Goal: Task Accomplishment & Management: Manage account settings

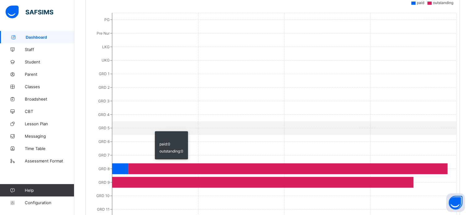
scroll to position [460, 0]
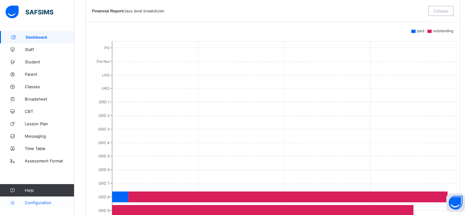
click at [41, 206] on link "Configuration" at bounding box center [37, 202] width 74 height 12
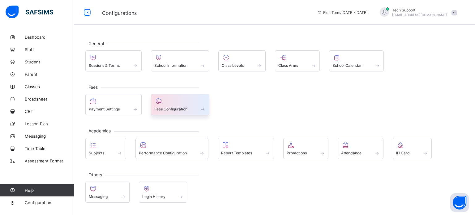
click at [183, 109] on span "Fees Configuration" at bounding box center [170, 109] width 33 height 5
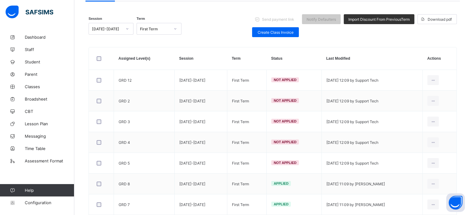
scroll to position [62, 0]
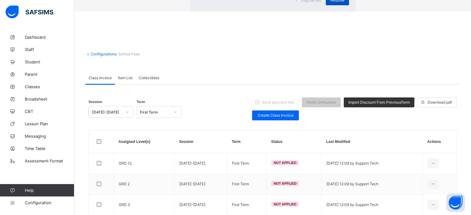
click at [325, 5] on div "Resume" at bounding box center [336, 0] width 23 height 10
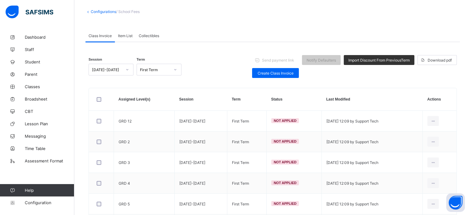
scroll to position [0, 0]
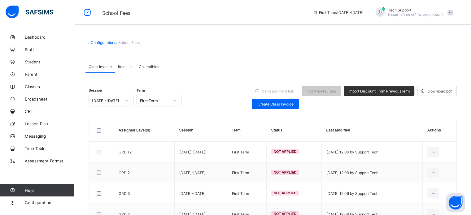
click at [411, 9] on span "Tech Support" at bounding box center [415, 10] width 55 height 5
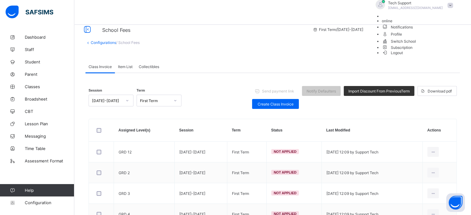
click at [403, 56] on span "Logout" at bounding box center [391, 53] width 21 height 6
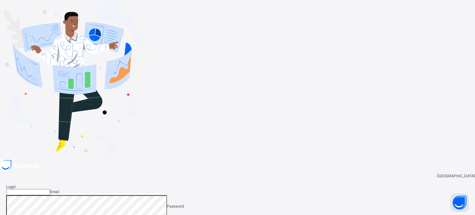
click at [50, 189] on input "email" at bounding box center [28, 192] width 44 height 6
type input "**********"
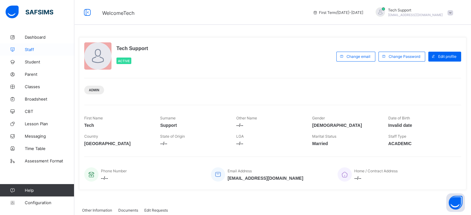
click at [24, 48] on icon at bounding box center [12, 49] width 25 height 5
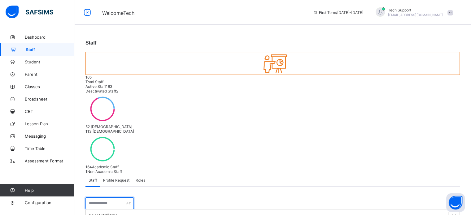
click at [130, 197] on input "text" at bounding box center [109, 203] width 48 height 12
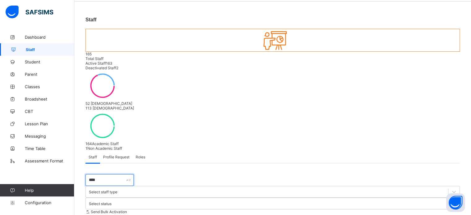
type input "****"
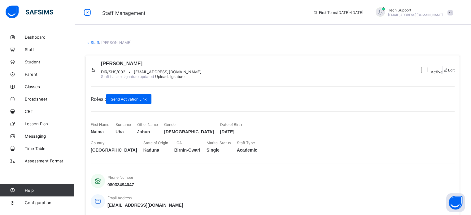
click at [155, 74] on div "DIR/SHS/002 • naimajahoon@yahoo.com" at bounding box center [151, 72] width 101 height 5
drag, startPoint x: 156, startPoint y: 74, endPoint x: 214, endPoint y: 74, distance: 58.8
click at [214, 74] on div "Naima Uba Jahun DIR/SHS/002 • naimajahoon@yahoo.com Staff has no signature upda…" at bounding box center [252, 70] width 323 height 18
click at [95, 42] on link "Staff" at bounding box center [95, 42] width 8 height 5
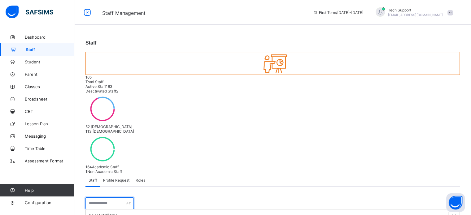
click at [121, 197] on input "text" at bounding box center [109, 203] width 48 height 12
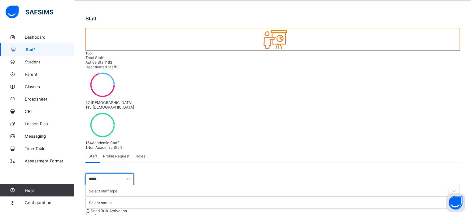
scroll to position [57, 0]
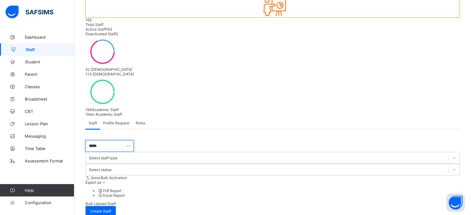
type input "*****"
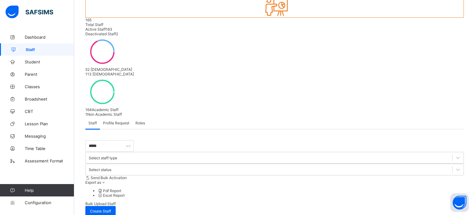
paste input "**********"
type input "**********"
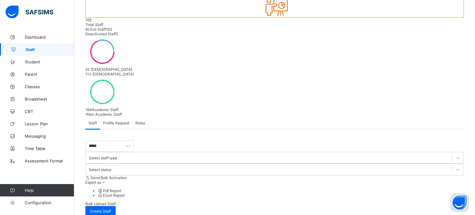
paste input "**********"
type input "**********"
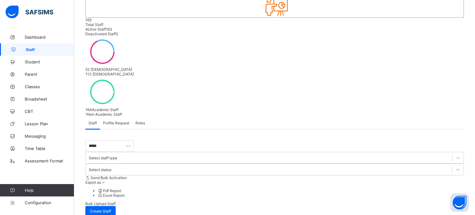
paste input "**********"
type input "**********"
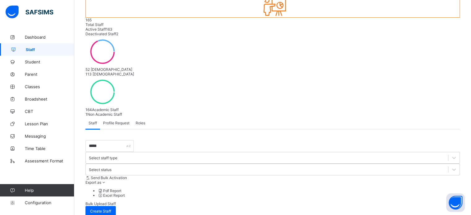
click at [142, 117] on div "Roles" at bounding box center [140, 123] width 16 height 12
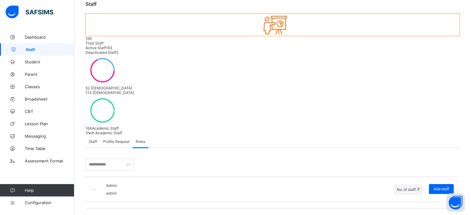
click at [111, 139] on span "Profile Request" at bounding box center [116, 141] width 26 height 5
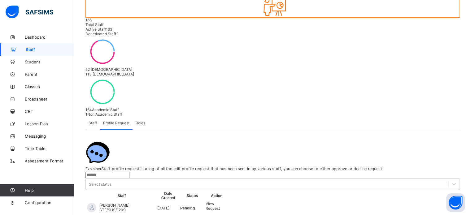
click at [90, 121] on span "Staff" at bounding box center [92, 123] width 8 height 5
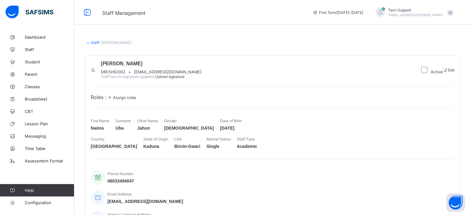
click at [131, 100] on span "Assign roles" at bounding box center [124, 97] width 23 height 5
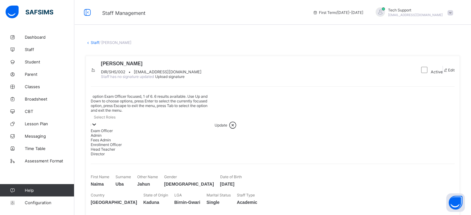
click at [187, 121] on div at bounding box center [153, 124] width 124 height 7
click at [115, 156] on div "Director" at bounding box center [153, 154] width 124 height 5
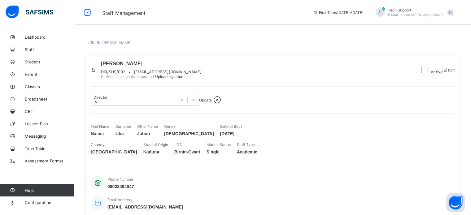
click at [212, 102] on span "Update" at bounding box center [205, 100] width 13 height 5
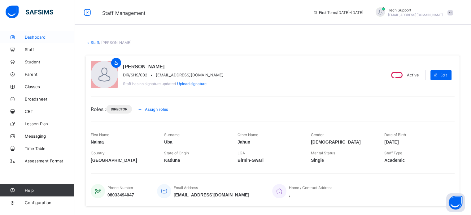
click at [39, 38] on span "Dashboard" at bounding box center [50, 37] width 50 height 5
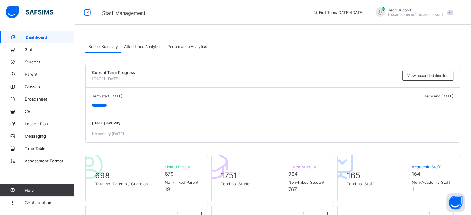
drag, startPoint x: 141, startPoint y: 48, endPoint x: 255, endPoint y: 67, distance: 115.8
click at [141, 48] on span "Attendance Analytics" at bounding box center [142, 46] width 37 height 5
click at [187, 45] on span "Performance Analytics" at bounding box center [186, 46] width 39 height 5
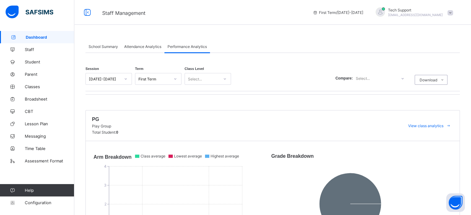
click at [109, 44] on span "School Summary" at bounding box center [102, 46] width 29 height 5
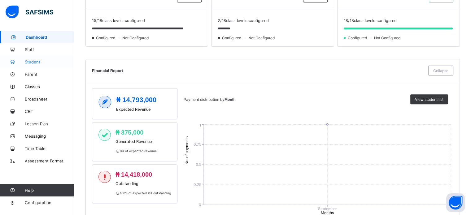
scroll to position [155, 0]
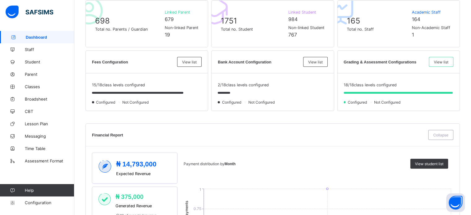
click at [44, 34] on link "Dashboard" at bounding box center [37, 37] width 74 height 12
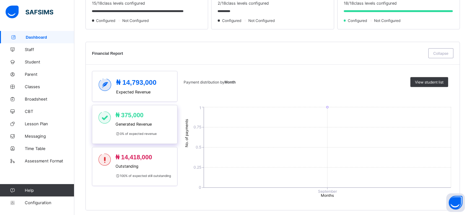
scroll to position [248, 0]
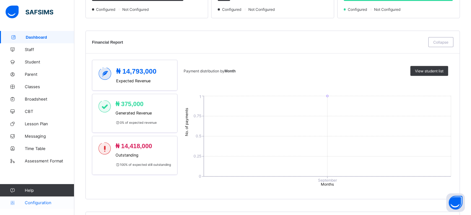
click at [33, 203] on span "Configuration" at bounding box center [49, 202] width 49 height 5
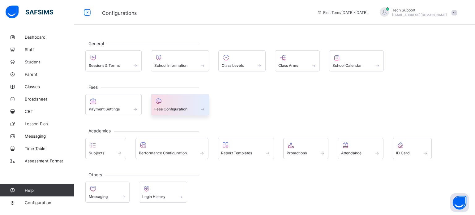
click at [162, 109] on span "Fees Configuration" at bounding box center [170, 109] width 33 height 5
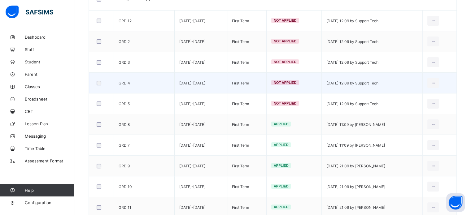
scroll to position [38, 0]
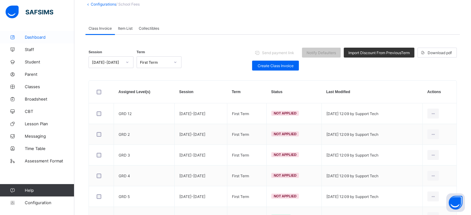
click at [43, 36] on span "Dashboard" at bounding box center [50, 37] width 50 height 5
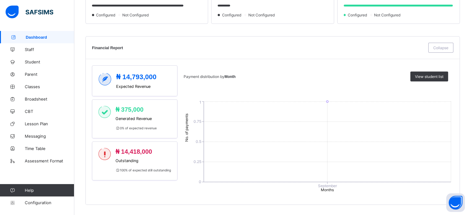
scroll to position [212, 0]
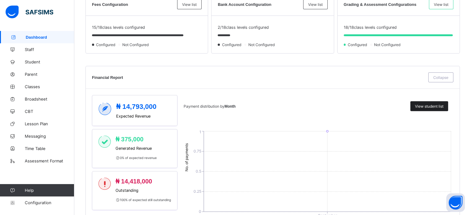
click at [440, 109] on span "View student list" at bounding box center [429, 106] width 28 height 5
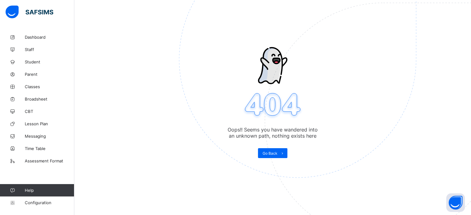
scroll to position [31, 0]
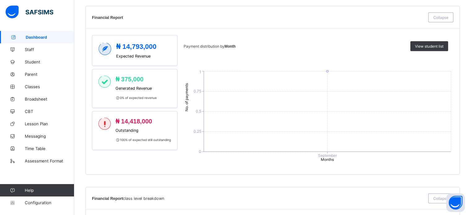
scroll to position [309, 0]
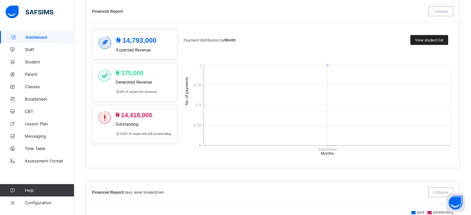
click at [427, 41] on span "View student list" at bounding box center [429, 40] width 28 height 5
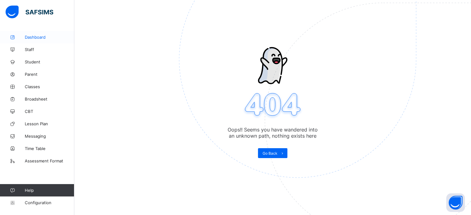
click at [37, 35] on span "Dashboard" at bounding box center [50, 37] width 50 height 5
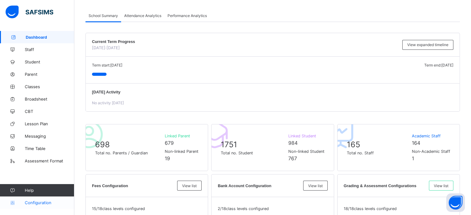
click at [36, 202] on span "Configuration" at bounding box center [49, 202] width 49 height 5
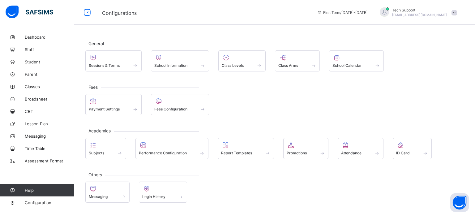
click at [415, 15] on span "[EMAIL_ADDRESS][DOMAIN_NAME]" at bounding box center [419, 15] width 55 height 4
click at [426, 85] on span "Logout" at bounding box center [437, 83] width 41 height 7
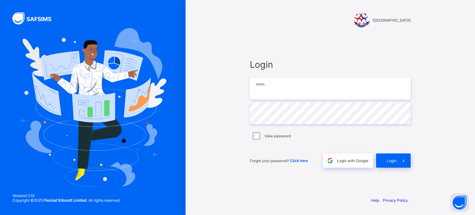
click at [257, 86] on input "email" at bounding box center [330, 89] width 161 height 22
paste input "**********"
type input "**********"
click at [392, 162] on span "Login" at bounding box center [392, 160] width 10 height 5
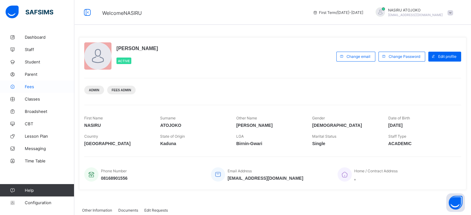
click at [35, 84] on span "Fees" at bounding box center [50, 86] width 50 height 5
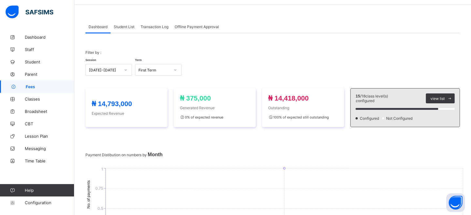
scroll to position [31, 0]
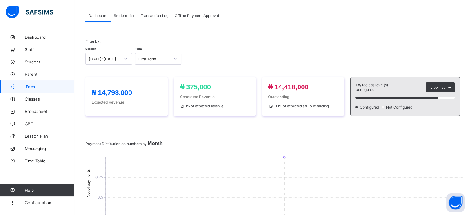
click at [123, 19] on div "Student List" at bounding box center [123, 15] width 27 height 12
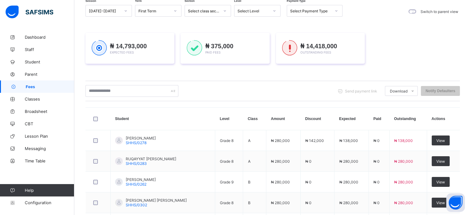
scroll to position [0, 0]
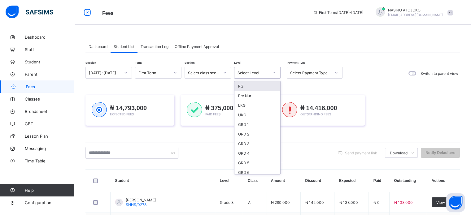
click at [264, 72] on div "Select Level" at bounding box center [253, 73] width 32 height 5
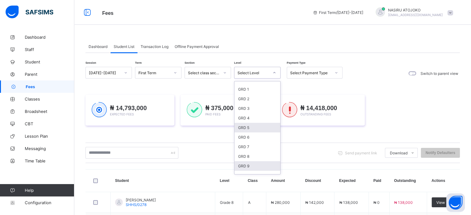
scroll to position [62, 0]
click at [253, 131] on div "GRD 8" at bounding box center [257, 130] width 46 height 10
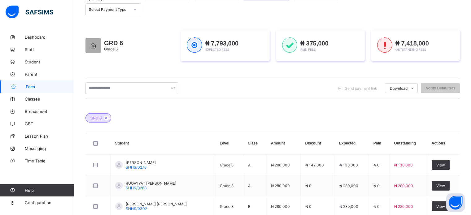
scroll to position [93, 0]
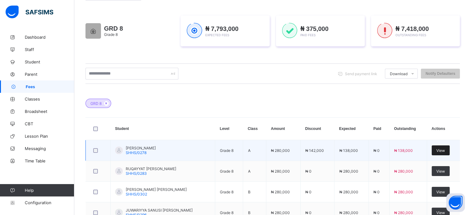
click at [449, 150] on div "View" at bounding box center [440, 150] width 18 height 10
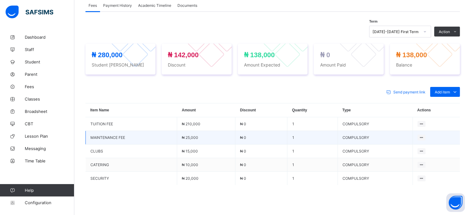
scroll to position [232, 0]
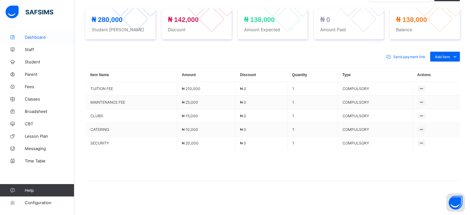
drag, startPoint x: 26, startPoint y: 39, endPoint x: 40, endPoint y: 43, distance: 14.1
click at [26, 39] on span "Dashboard" at bounding box center [50, 37] width 50 height 5
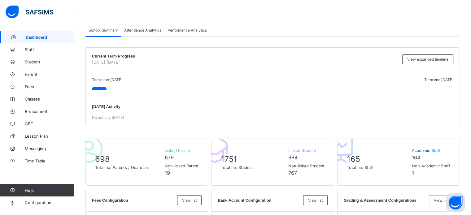
scroll to position [31, 0]
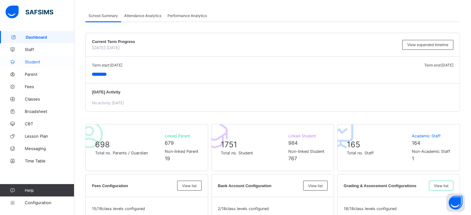
click at [32, 62] on span "Student" at bounding box center [50, 61] width 50 height 5
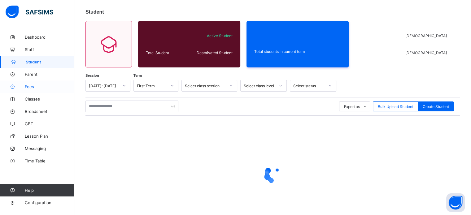
click at [31, 85] on span "Fees" at bounding box center [50, 86] width 50 height 5
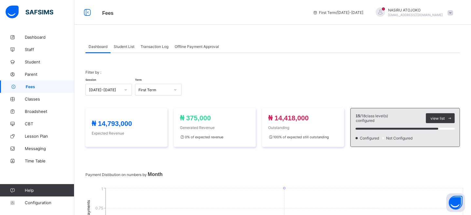
click at [118, 45] on span "Student List" at bounding box center [124, 46] width 21 height 5
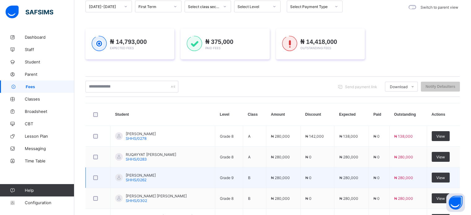
scroll to position [31, 0]
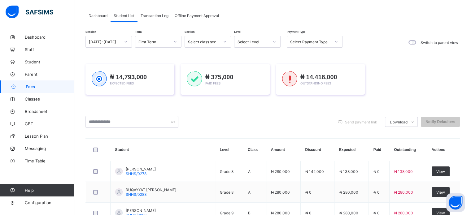
click at [163, 14] on span "Transaction Log" at bounding box center [154, 15] width 28 height 5
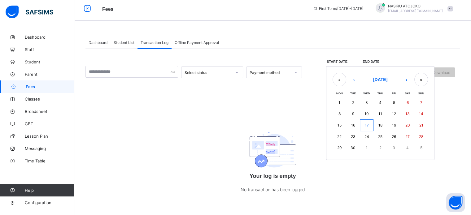
click at [339, 71] on div "/ / – / / « ‹ September 2025 › » Mon Tue Wed Thu Fri Sat Sun 1 2 3 4 5 6 7 8 9 …" at bounding box center [372, 72] width 93 height 13
click at [344, 100] on button "1" at bounding box center [339, 102] width 14 height 11
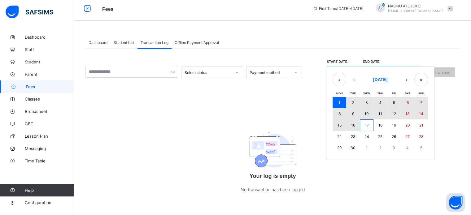
click at [373, 125] on button "17" at bounding box center [367, 125] width 14 height 12
type input "**********"
type input "*"
type input "****"
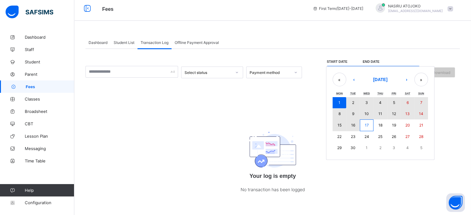
type input "**********"
type input "*"
type input "**"
type input "****"
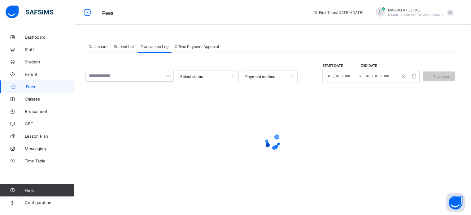
scroll to position [0, 0]
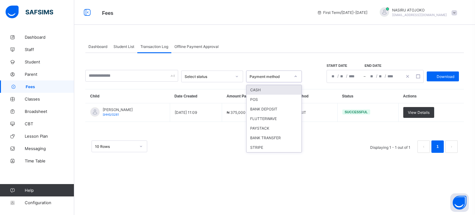
click at [284, 77] on div "Payment method" at bounding box center [270, 76] width 41 height 5
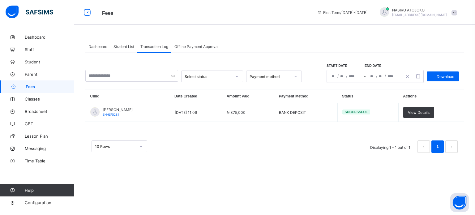
click at [329, 146] on div "10 Rows Displaying 1 - 1 out of 1 1" at bounding box center [275, 146] width 366 height 12
click at [28, 50] on span "Staff" at bounding box center [50, 49] width 50 height 5
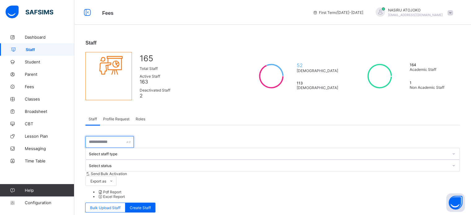
click at [125, 139] on input "text" at bounding box center [109, 142] width 48 height 12
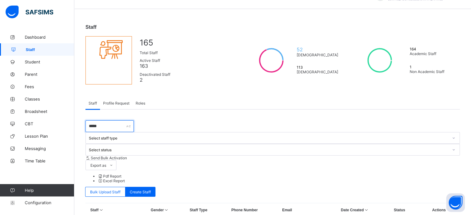
scroll to position [23, 0]
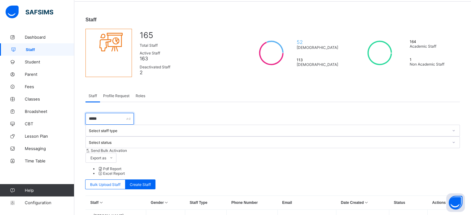
type input "*****"
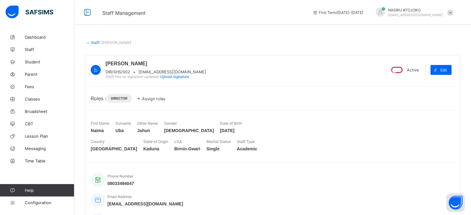
click at [148, 101] on span "Assign roles" at bounding box center [153, 99] width 23 height 5
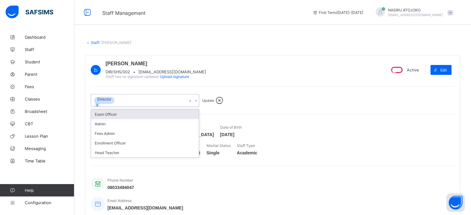
click at [134, 106] on div "Director" at bounding box center [139, 100] width 96 height 12
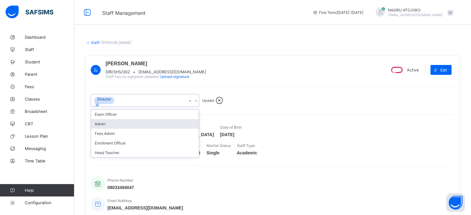
click at [115, 129] on div "Admin" at bounding box center [145, 124] width 108 height 10
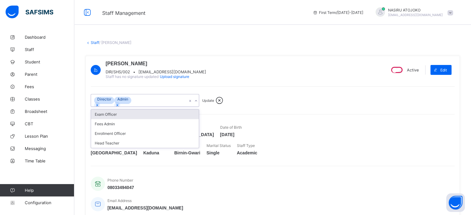
click at [214, 103] on span "Update" at bounding box center [208, 100] width 12 height 4
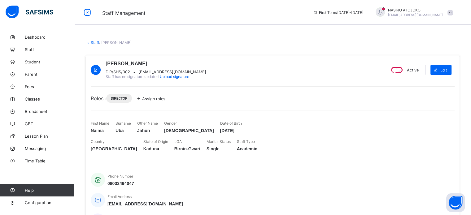
click at [430, 14] on span "atojokonasiru@gmail.com" at bounding box center [415, 15] width 55 height 4
click at [412, 12] on span "NASIRU ATOJOKO" at bounding box center [415, 10] width 55 height 5
click at [426, 14] on span "atojokonasiru@gmail.com" at bounding box center [415, 15] width 55 height 4
click at [434, 70] on span "Logout" at bounding box center [432, 71] width 41 height 7
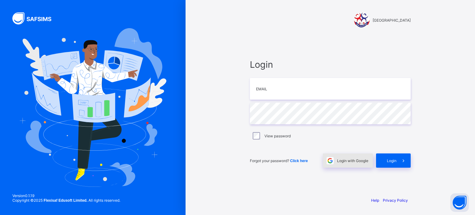
click at [347, 161] on span "Login with Google" at bounding box center [352, 160] width 31 height 5
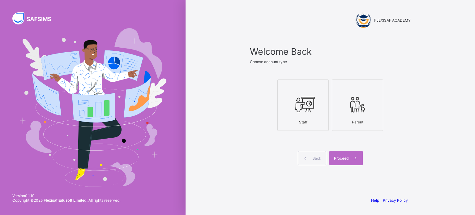
click at [311, 114] on div at bounding box center [303, 104] width 45 height 24
click at [343, 158] on span "Proceed" at bounding box center [341, 158] width 15 height 5
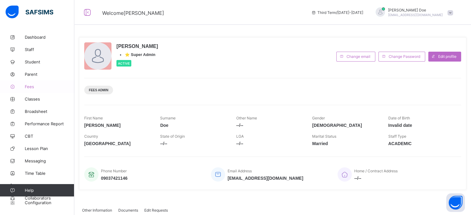
click at [32, 87] on span "Fees" at bounding box center [50, 86] width 50 height 5
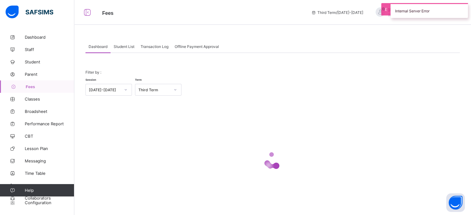
click at [155, 47] on span "Transaction Log" at bounding box center [154, 46] width 28 height 5
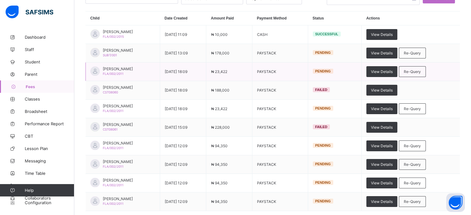
scroll to position [93, 0]
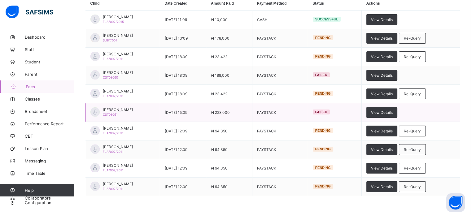
drag, startPoint x: 139, startPoint y: 111, endPoint x: 348, endPoint y: 107, distance: 209.2
click at [348, 107] on tr "Ejiofor Ebuka Stevens CST08061 02/09/2025 - 15:09 ₦ 228,000 PAYSTACK Failed Vie…" at bounding box center [273, 112] width 374 height 19
click at [291, 114] on td "PAYSTACK" at bounding box center [280, 112] width 56 height 19
drag, startPoint x: 117, startPoint y: 109, endPoint x: 121, endPoint y: 109, distance: 4.0
click at [120, 109] on span "Ejiofor Ebuka Stevens" at bounding box center [118, 109] width 30 height 5
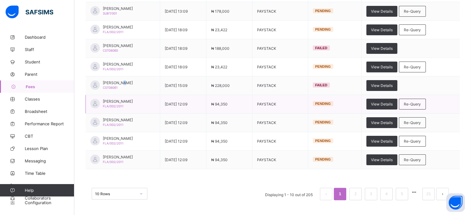
scroll to position [58, 0]
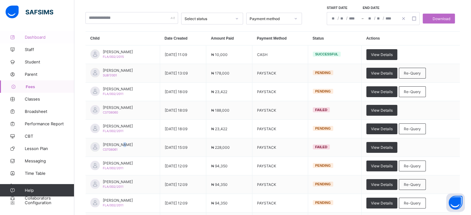
click at [40, 38] on span "Dashboard" at bounding box center [50, 37] width 50 height 5
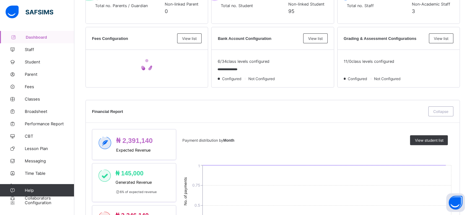
scroll to position [186, 0]
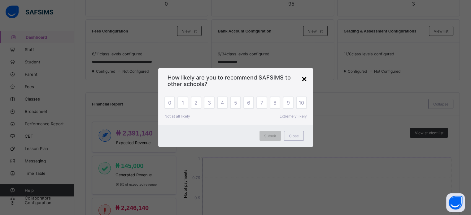
click at [301, 80] on div "×" at bounding box center [303, 79] width 5 height 10
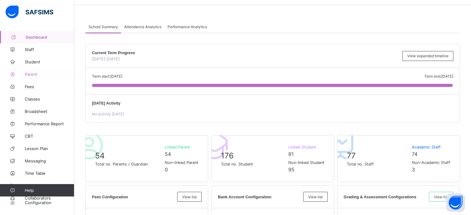
scroll to position [31, 0]
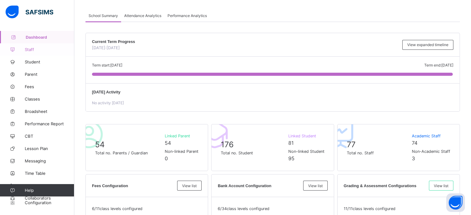
click at [35, 48] on span "Staff" at bounding box center [50, 49] width 50 height 5
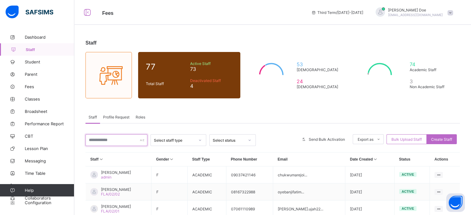
click at [133, 137] on input "text" at bounding box center [116, 140] width 62 height 12
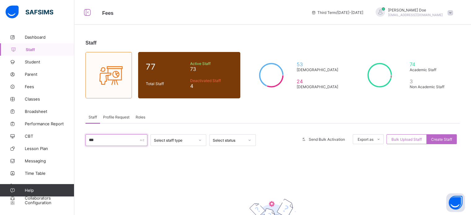
type input "***"
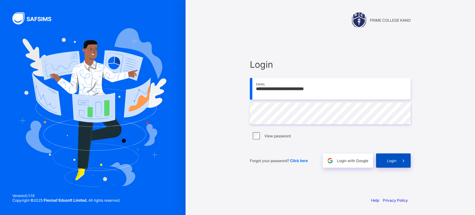
click at [389, 161] on span "Login" at bounding box center [392, 160] width 10 height 5
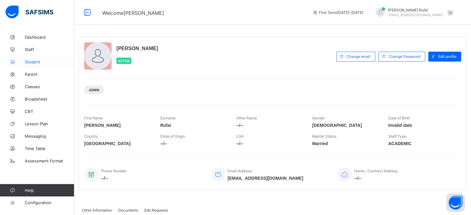
click at [36, 63] on span "Student" at bounding box center [50, 61] width 50 height 5
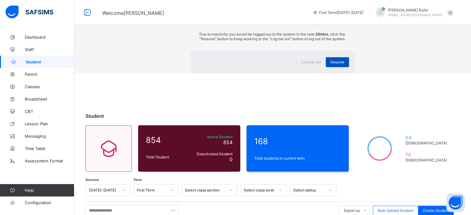
click at [330, 64] on span "Resume" at bounding box center [337, 62] width 14 height 5
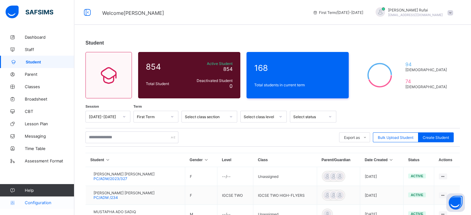
click at [41, 203] on span "Configuration" at bounding box center [49, 202] width 49 height 5
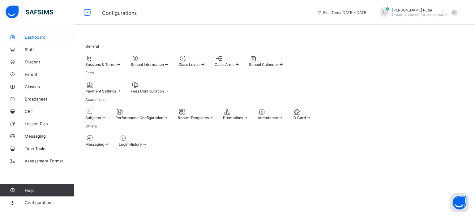
click at [45, 36] on span "Dashboard" at bounding box center [50, 37] width 50 height 5
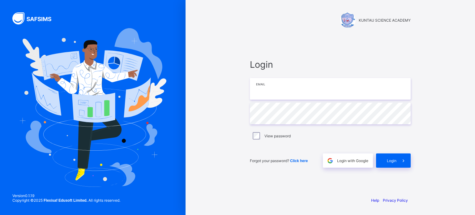
click at [293, 89] on input "email" at bounding box center [330, 89] width 161 height 22
type input "**********"
click at [394, 164] on div "Login" at bounding box center [393, 160] width 35 height 14
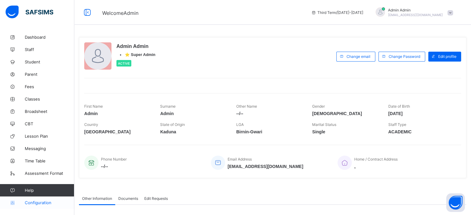
click at [36, 200] on span "Configuration" at bounding box center [49, 202] width 49 height 5
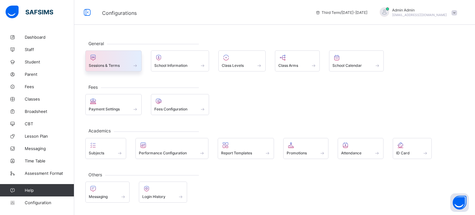
click at [120, 57] on div at bounding box center [114, 57] width 50 height 7
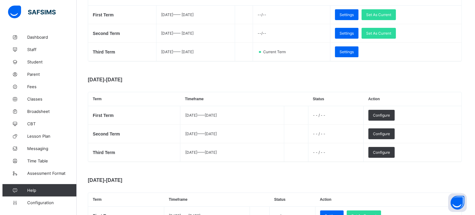
scroll to position [124, 0]
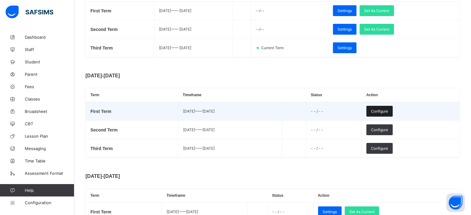
click at [388, 112] on span "Configure" at bounding box center [379, 111] width 17 height 5
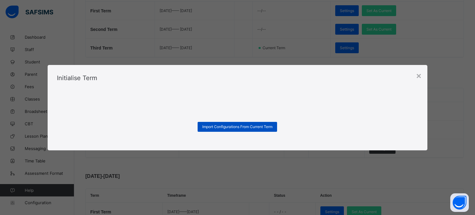
click at [232, 127] on span "Import Configurations From Current Term" at bounding box center [237, 126] width 70 height 5
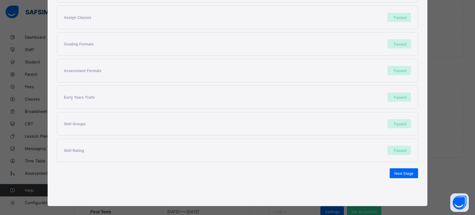
scroll to position [145, 0]
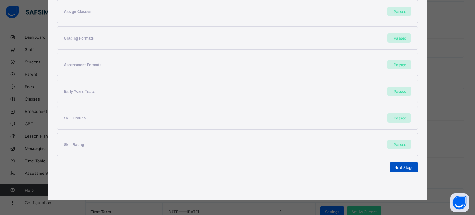
click at [396, 167] on span "Next Stage" at bounding box center [403, 167] width 19 height 5
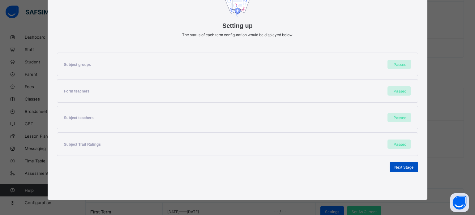
click at [406, 166] on span "Next Stage" at bounding box center [403, 167] width 19 height 5
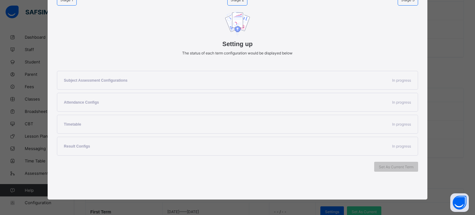
scroll to position [65, 0]
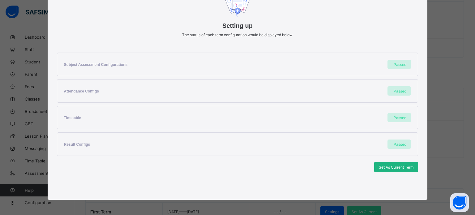
click at [403, 168] on span "Set As Current Term" at bounding box center [396, 167] width 35 height 5
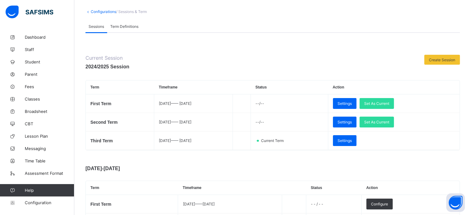
scroll to position [0, 0]
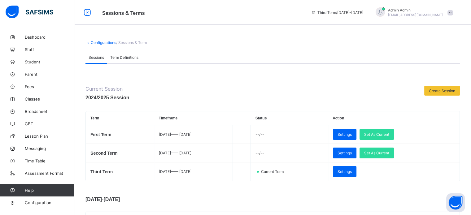
click at [417, 11] on span "Admin Admin" at bounding box center [415, 10] width 55 height 5
click at [445, 57] on li "Subscription" at bounding box center [433, 60] width 46 height 10
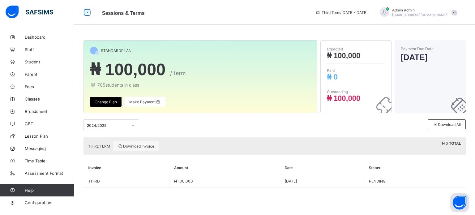
click at [356, 60] on span "₦ 100,000" at bounding box center [343, 55] width 33 height 8
click at [351, 95] on span "₦ 100,000" at bounding box center [343, 98] width 33 height 8
click at [352, 55] on span "₦ 100,000" at bounding box center [343, 55] width 33 height 8
click at [30, 49] on span "Staff" at bounding box center [50, 49] width 50 height 5
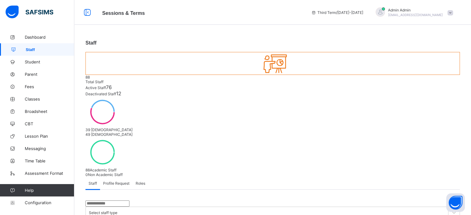
click at [35, 48] on span "Staff" at bounding box center [50, 49] width 49 height 5
click at [37, 59] on link "Student" at bounding box center [37, 62] width 74 height 12
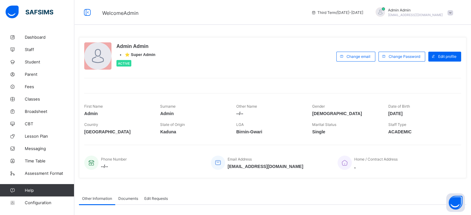
click at [175, 18] on div "Welcome Admin Third Term / [DATE]-[DATE] Admin Admin [EMAIL_ADDRESS][DOMAIN_NAM…" at bounding box center [235, 12] width 471 height 25
click at [42, 41] on link "Dashboard" at bounding box center [37, 37] width 74 height 12
click at [420, 13] on span "[EMAIL_ADDRESS][DOMAIN_NAME]" at bounding box center [415, 15] width 55 height 4
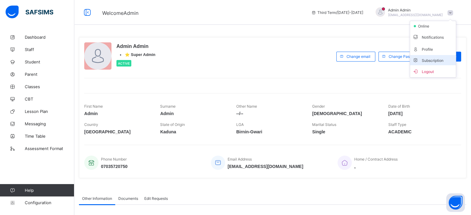
click at [435, 62] on span "Subscription" at bounding box center [427, 60] width 31 height 5
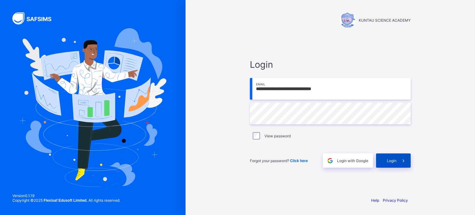
click at [397, 157] on span at bounding box center [404, 160] width 14 height 14
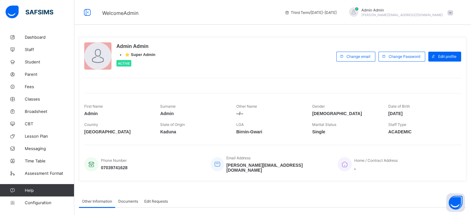
click at [412, 13] on span "nelu.akejellu+343@flexisaf.com" at bounding box center [401, 15] width 81 height 4
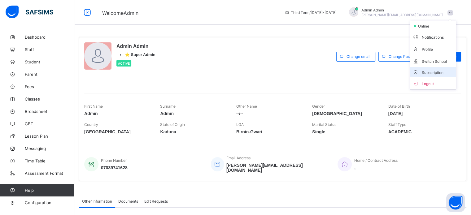
click at [435, 72] on span "Subscription" at bounding box center [427, 72] width 31 height 5
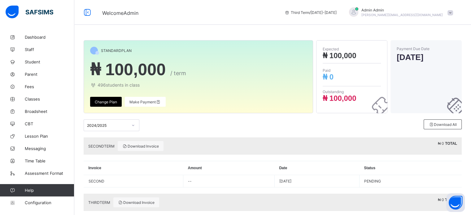
drag, startPoint x: 252, startPoint y: 75, endPoint x: 275, endPoint y: 75, distance: 22.9
click at [253, 75] on span "₦ 100,000 / term" at bounding box center [198, 69] width 216 height 20
click at [412, 74] on div "Payment Due Date Jun 19, 2025" at bounding box center [425, 76] width 71 height 73
click at [419, 63] on span at bounding box center [425, 63] width 59 height 2
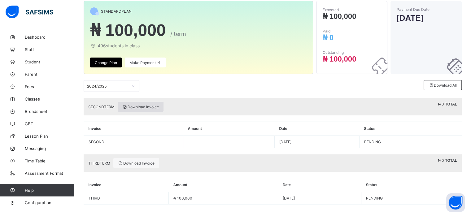
scroll to position [45, 0]
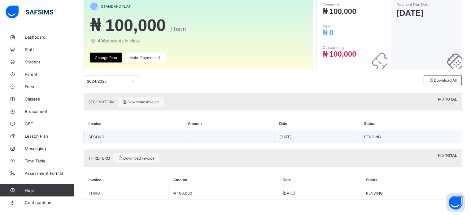
click at [183, 138] on td "--" at bounding box center [228, 137] width 91 height 12
drag, startPoint x: 213, startPoint y: 132, endPoint x: 267, endPoint y: 132, distance: 54.1
click at [214, 132] on td "--" at bounding box center [228, 137] width 91 height 12
drag, startPoint x: 398, startPoint y: 131, endPoint x: 408, endPoint y: 146, distance: 17.9
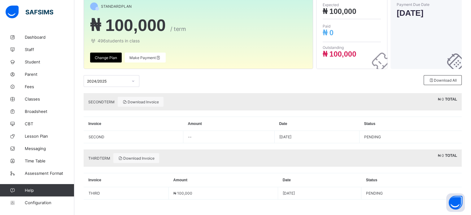
click at [399, 131] on td "PENDING" at bounding box center [410, 137] width 102 height 12
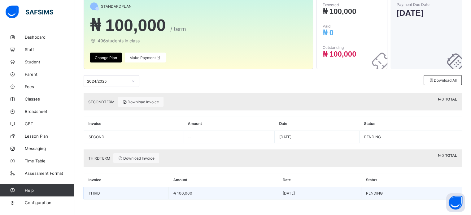
click at [424, 187] on td "PENDING" at bounding box center [411, 193] width 100 height 12
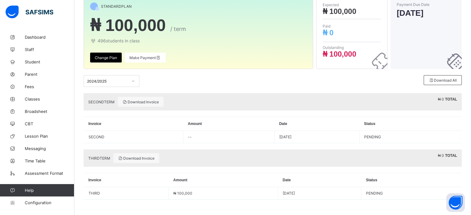
click at [386, 175] on th "Status" at bounding box center [411, 180] width 100 height 14
drag, startPoint x: 281, startPoint y: 123, endPoint x: 280, endPoint y: 120, distance: 3.6
click at [280, 122] on th "Date" at bounding box center [316, 124] width 85 height 14
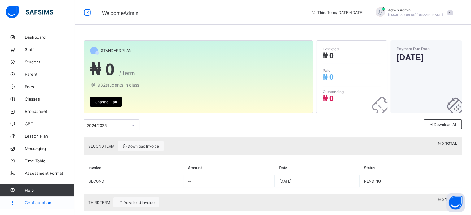
click at [34, 200] on span "Configuration" at bounding box center [49, 202] width 49 height 5
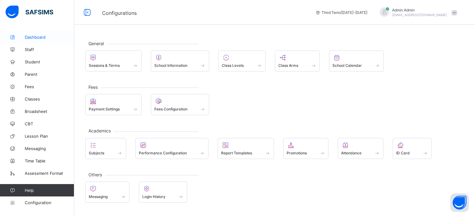
click at [36, 37] on span "Dashboard" at bounding box center [50, 37] width 50 height 5
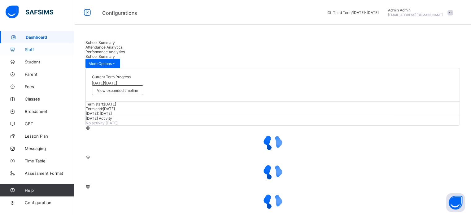
click at [35, 49] on span "Staff" at bounding box center [50, 49] width 50 height 5
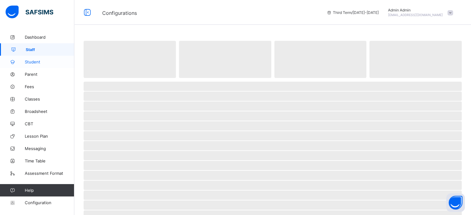
click at [42, 60] on span "Student" at bounding box center [50, 61] width 50 height 5
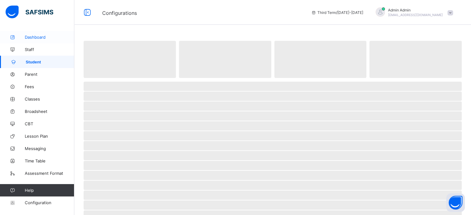
click at [43, 38] on span "Dashboard" at bounding box center [50, 37] width 50 height 5
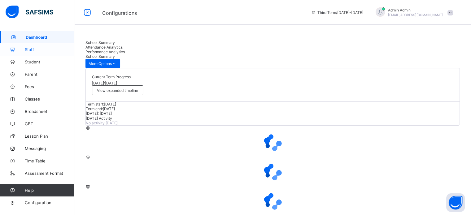
click at [37, 49] on span "Staff" at bounding box center [50, 49] width 50 height 5
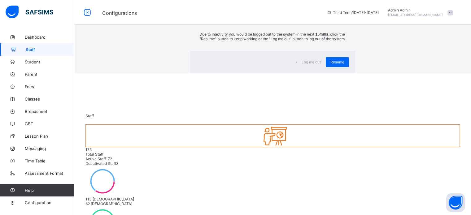
drag, startPoint x: 307, startPoint y: 137, endPoint x: 277, endPoint y: 130, distance: 30.2
click at [330, 64] on span "Resume" at bounding box center [337, 62] width 14 height 5
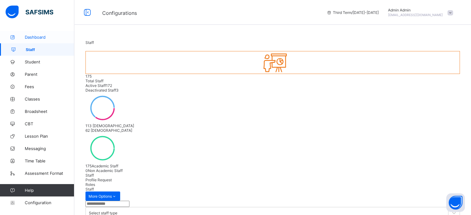
click at [42, 35] on span "Dashboard" at bounding box center [50, 37] width 50 height 5
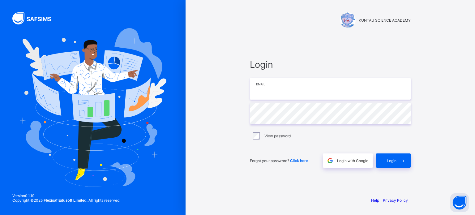
drag, startPoint x: 308, startPoint y: 99, endPoint x: 306, endPoint y: 92, distance: 7.4
click at [307, 97] on input "email" at bounding box center [330, 89] width 161 height 22
type input "**********"
click at [386, 160] on div "Login" at bounding box center [393, 160] width 35 height 14
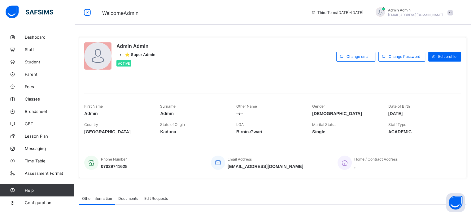
drag, startPoint x: 412, startPoint y: 11, endPoint x: 400, endPoint y: 18, distance: 14.1
click at [411, 15] on div "Admin Admin nelu.akejellu+343@flexisaf.com" at bounding box center [415, 12] width 55 height 9
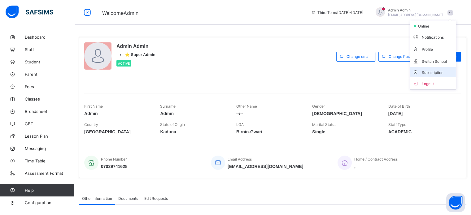
click at [442, 73] on span "Subscription" at bounding box center [427, 72] width 31 height 5
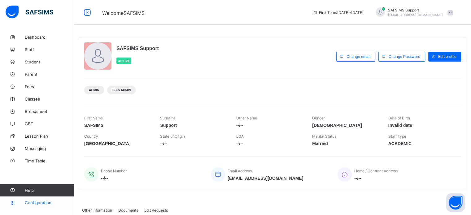
click at [41, 204] on span "Configuration" at bounding box center [49, 202] width 49 height 5
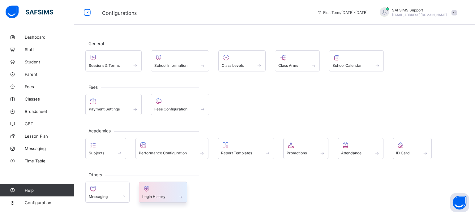
click at [159, 194] on span "Login History" at bounding box center [153, 196] width 23 height 5
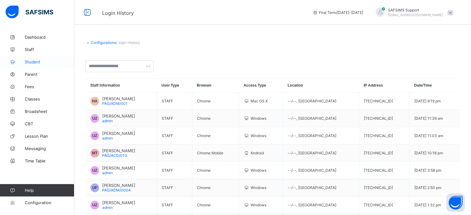
click at [31, 58] on link "Student" at bounding box center [37, 62] width 74 height 12
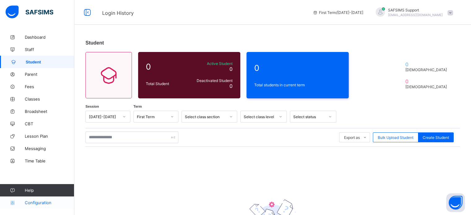
click at [43, 206] on link "Configuration" at bounding box center [37, 202] width 74 height 12
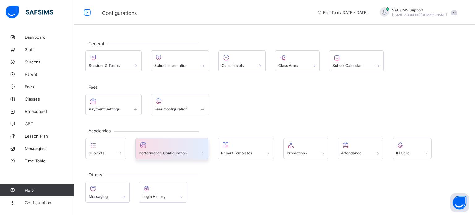
click at [171, 149] on span at bounding box center [172, 150] width 67 height 2
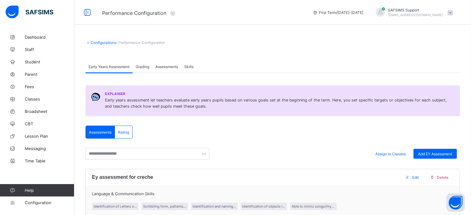
click at [161, 69] on div "Assessments" at bounding box center [166, 66] width 29 height 12
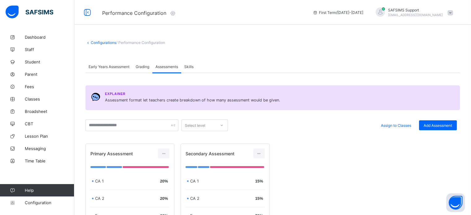
click at [187, 67] on span "Skills" at bounding box center [188, 66] width 9 height 5
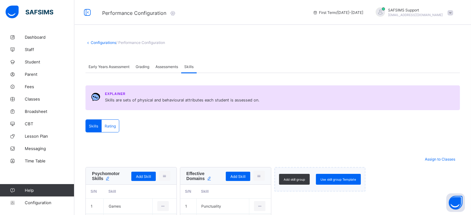
click at [170, 69] on div "Assessments" at bounding box center [166, 66] width 29 height 12
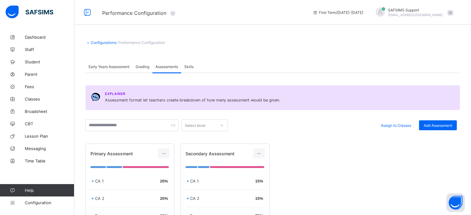
click at [147, 66] on span "Grading" at bounding box center [143, 66] width 14 height 5
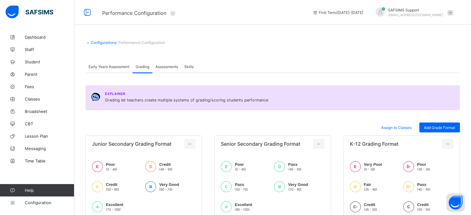
click at [158, 68] on span "Assessments" at bounding box center [166, 66] width 23 height 5
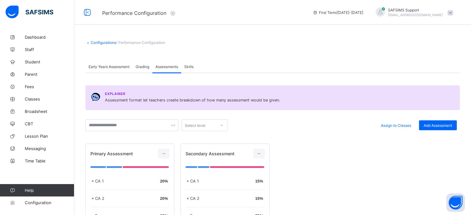
click at [142, 65] on span "Grading" at bounding box center [143, 66] width 14 height 5
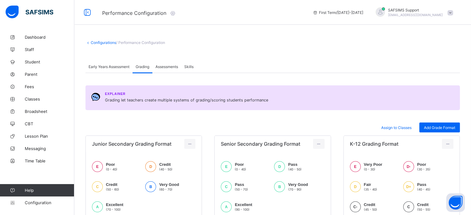
click at [170, 67] on span "Assessments" at bounding box center [166, 66] width 23 height 5
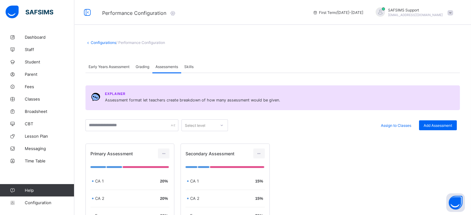
click at [184, 66] on div "Skills" at bounding box center [188, 66] width 15 height 12
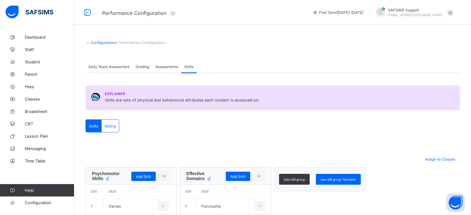
click at [172, 66] on span "Assessments" at bounding box center [166, 66] width 23 height 5
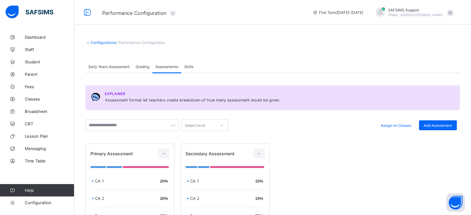
click at [187, 67] on span "Skills" at bounding box center [188, 66] width 9 height 5
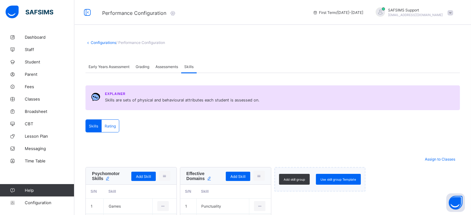
click at [171, 67] on span "Assessments" at bounding box center [166, 66] width 23 height 5
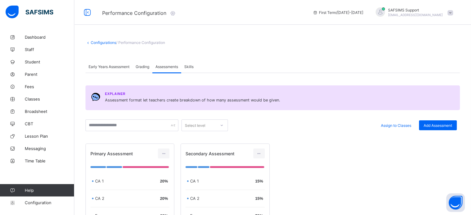
click at [149, 67] on span "Grading" at bounding box center [143, 66] width 14 height 5
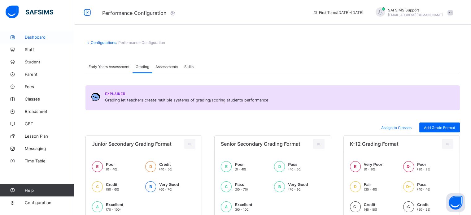
click at [24, 35] on icon at bounding box center [12, 37] width 25 height 5
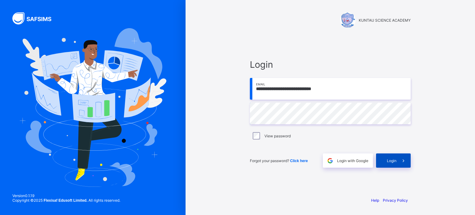
click at [399, 161] on span at bounding box center [404, 160] width 14 height 14
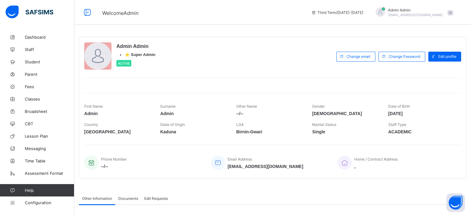
drag, startPoint x: 31, startPoint y: 203, endPoint x: 32, endPoint y: 195, distance: 7.8
click at [31, 203] on span "Configuration" at bounding box center [49, 202] width 49 height 5
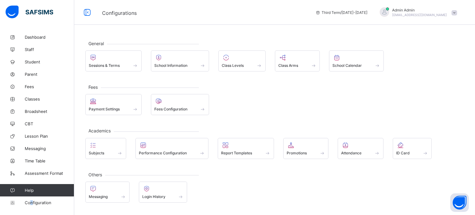
click at [350, 15] on div "Third Term / [DATE]-[DATE]" at bounding box center [341, 12] width 58 height 25
click at [402, 9] on span "Admin Admin" at bounding box center [419, 10] width 55 height 5
click at [436, 62] on span "Subscription" at bounding box center [432, 60] width 31 height 5
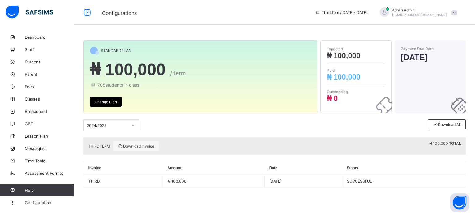
click at [379, 148] on div "THIRD TERM Download Invoice ₦ 100,000 TOTAL" at bounding box center [275, 145] width 382 height 17
click at [220, 34] on div "STANDARD PLAN ₦ 100,000 / term 705 students in class Change Plan Expected ₦ 100…" at bounding box center [274, 117] width 401 height 172
click at [32, 39] on span "Dashboard" at bounding box center [50, 37] width 50 height 5
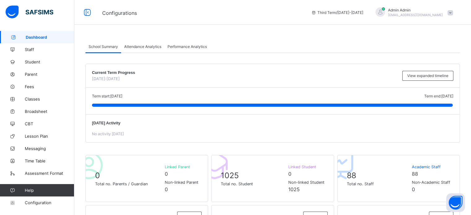
click at [135, 46] on span "Attendance Analytics" at bounding box center [142, 46] width 37 height 5
click at [184, 46] on span "Performance Analytics" at bounding box center [186, 46] width 39 height 5
click at [141, 47] on span "Attendance Analytics" at bounding box center [142, 46] width 37 height 5
click at [189, 47] on span "Performance Analytics" at bounding box center [186, 46] width 39 height 5
click at [26, 48] on span "Staff" at bounding box center [50, 49] width 50 height 5
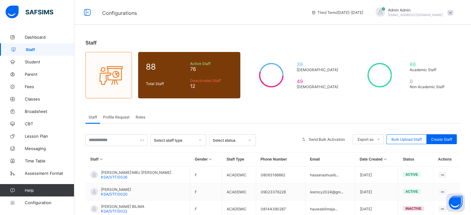
click at [203, 13] on span "Configurations" at bounding box center [202, 12] width 200 height 8
